Goal: Task Accomplishment & Management: Manage account settings

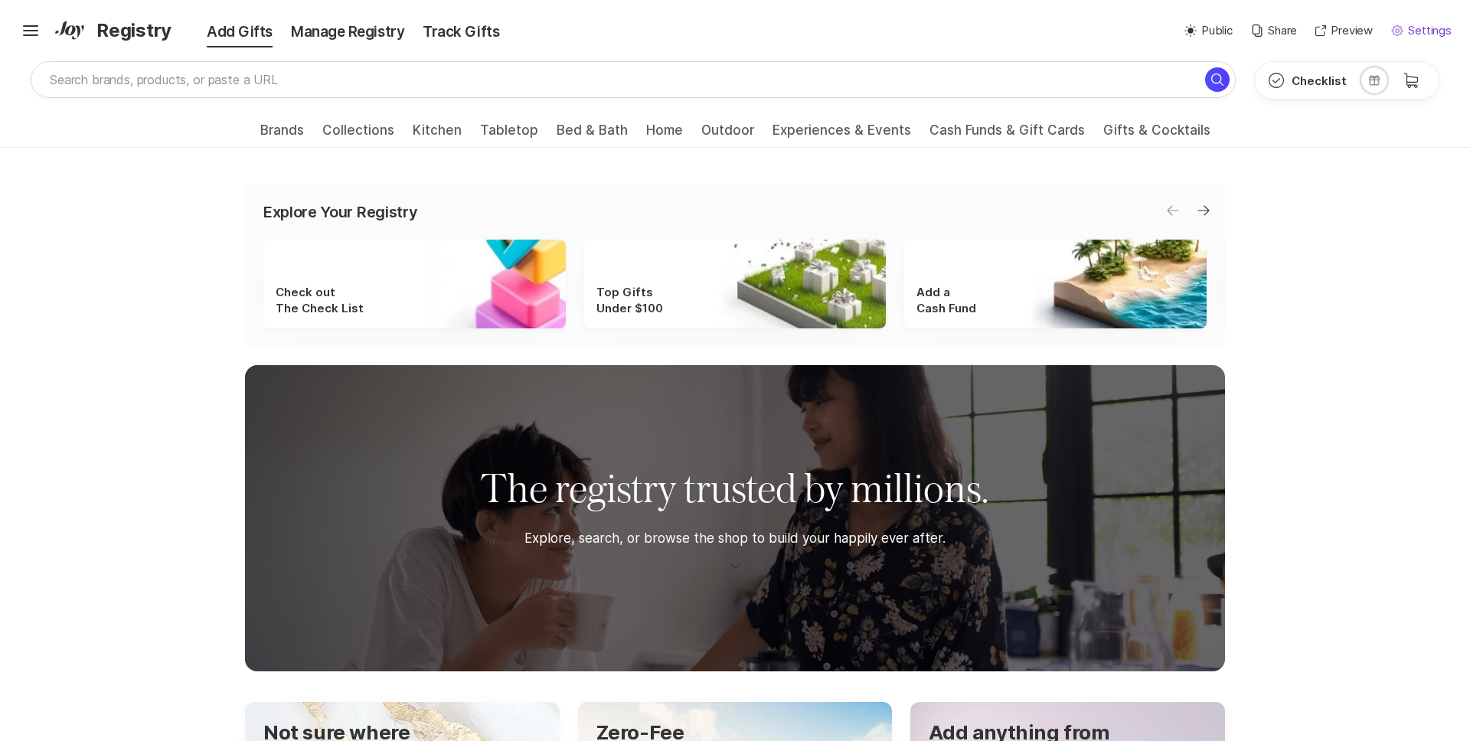
click at [1422, 33] on p "Settings" at bounding box center [1430, 31] width 44 height 18
click at [1406, 31] on button "Settings Settings" at bounding box center [1421, 31] width 60 height 18
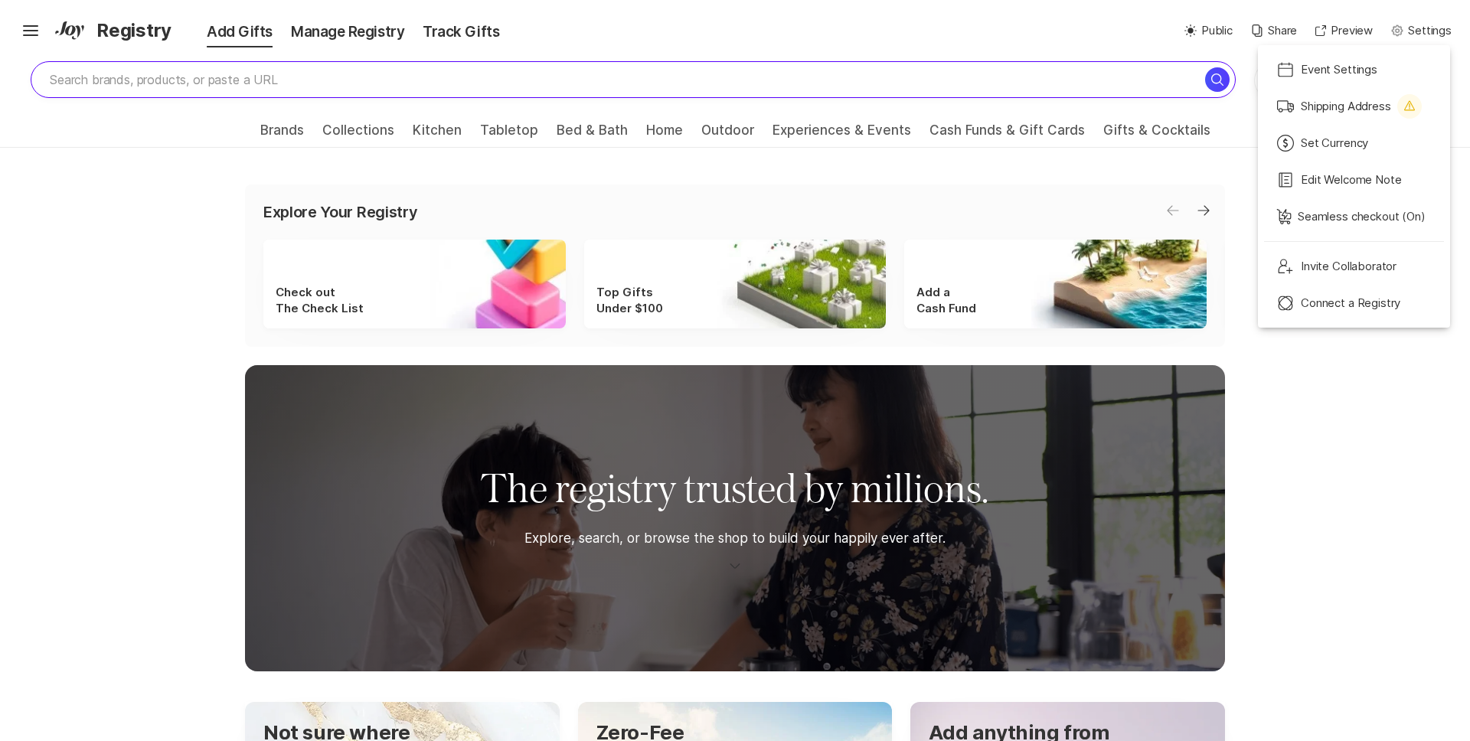
drag, startPoint x: 1050, startPoint y: 34, endPoint x: 1030, endPoint y: 97, distance: 66.6
click at [1050, 34] on div "✨ Link copied! Share it with gift givers so they can shop in one place! Sun Pub…" at bounding box center [982, 31] width 939 height 18
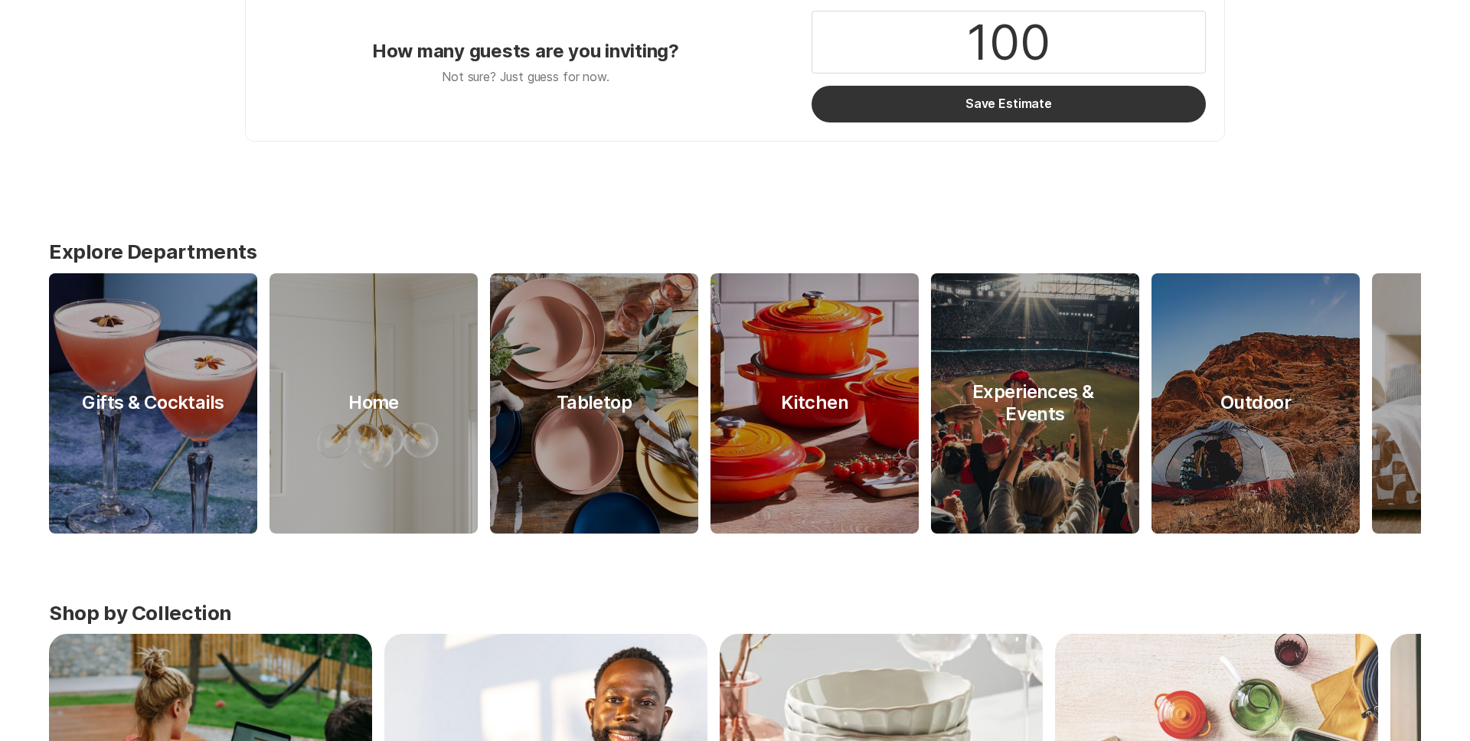
scroll to position [936, 0]
